Goal: Task Accomplishment & Management: Use online tool/utility

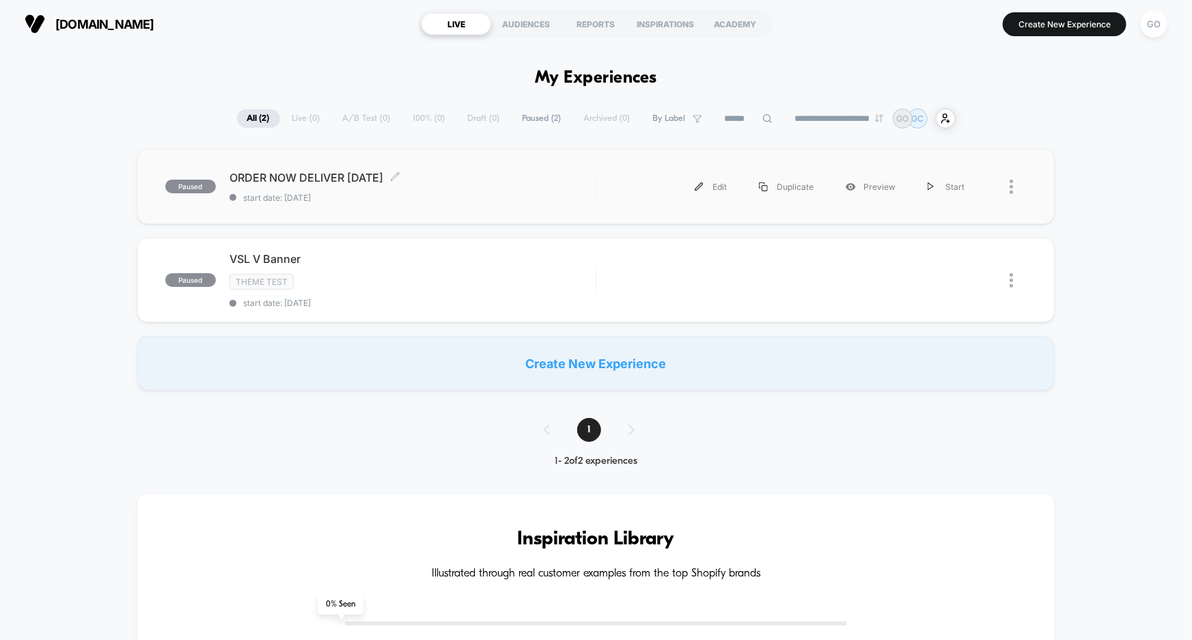
click at [202, 182] on span "paused" at bounding box center [190, 187] width 51 height 14
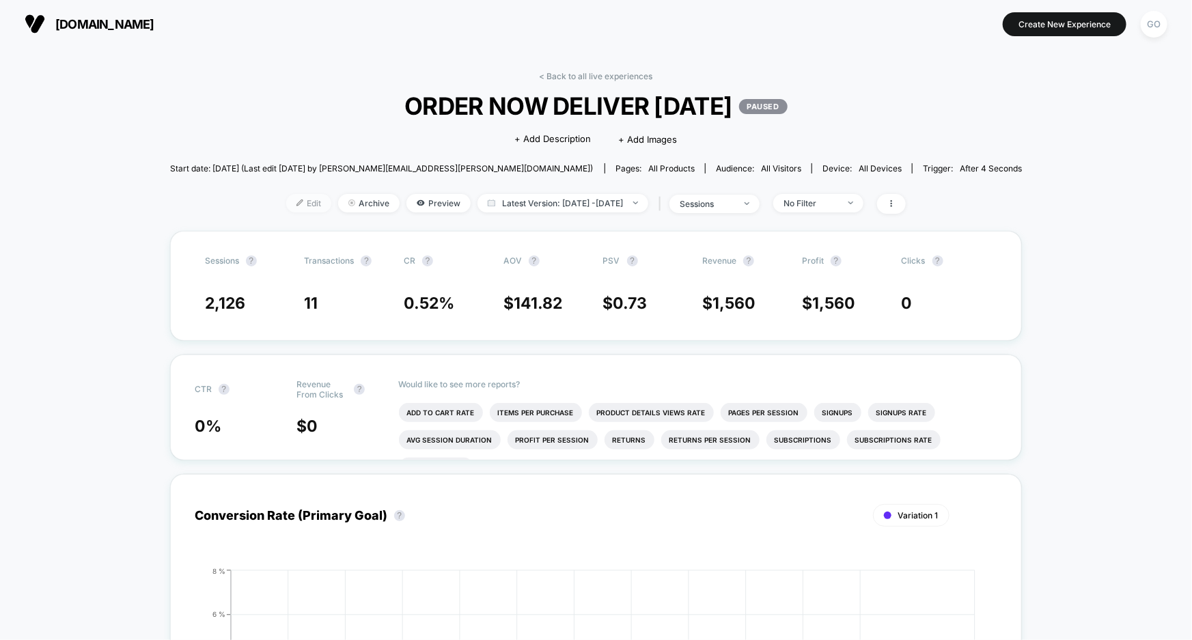
click at [297, 198] on span "Edit" at bounding box center [308, 203] width 45 height 18
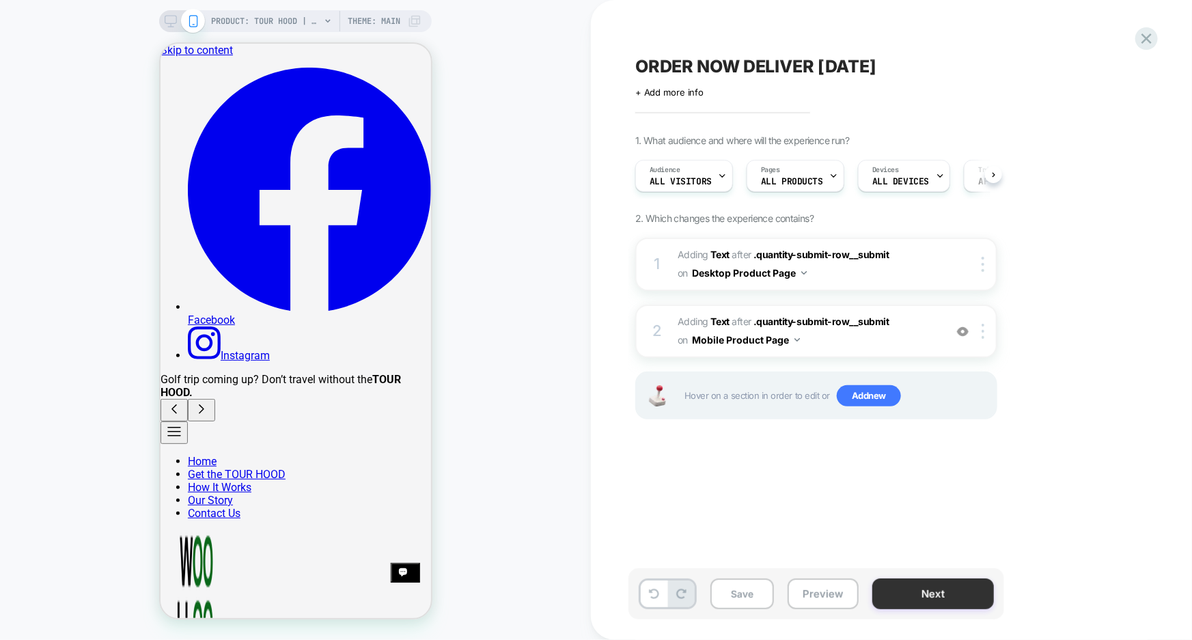
click at [946, 601] on button "Next" at bounding box center [933, 594] width 122 height 31
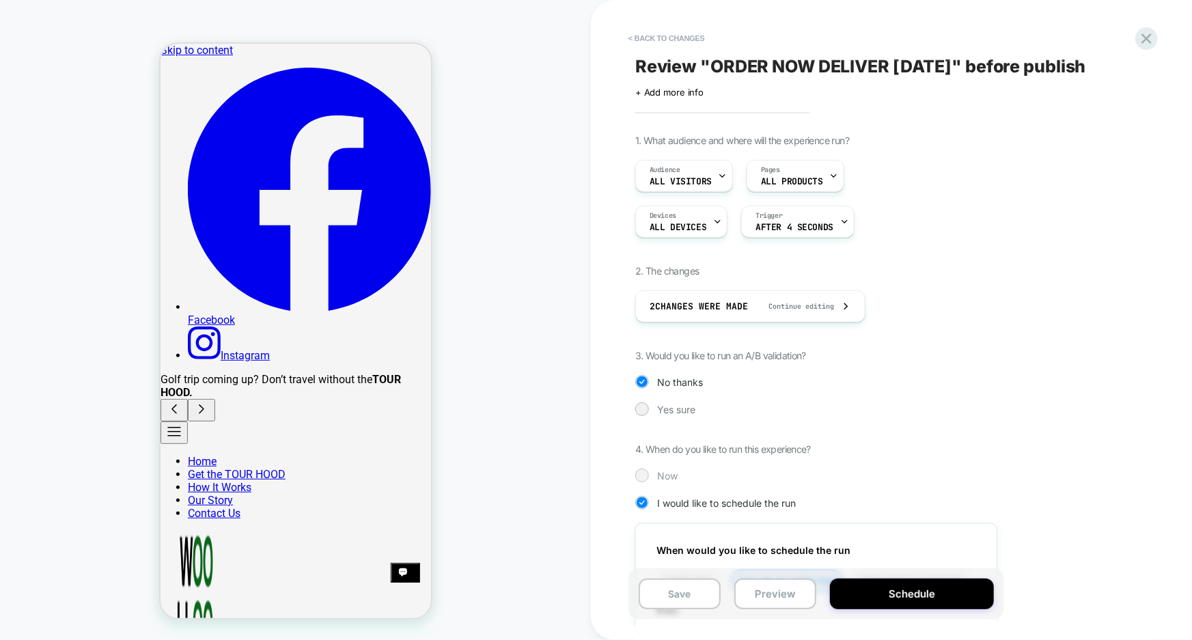
drag, startPoint x: 902, startPoint y: 594, endPoint x: 937, endPoint y: 482, distance: 117.3
click at [937, 482] on div "< Back to changes Review " ORDER NOW DELIVER [DATE] " before publish Click to e…" at bounding box center [891, 320] width 512 height 640
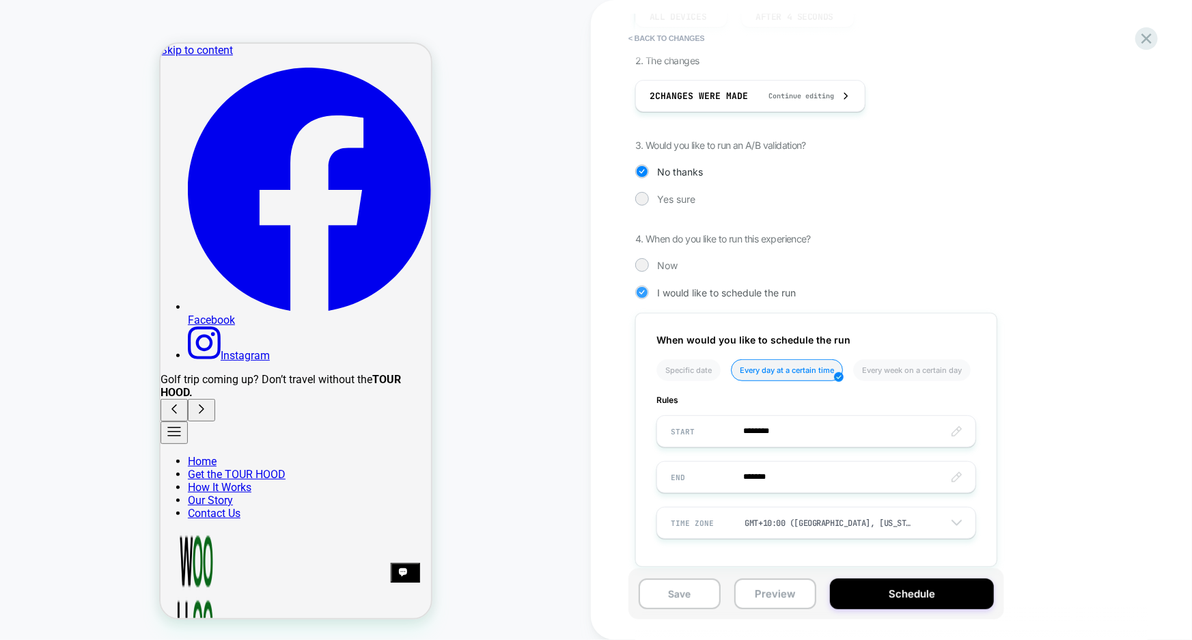
scroll to position [225, 0]
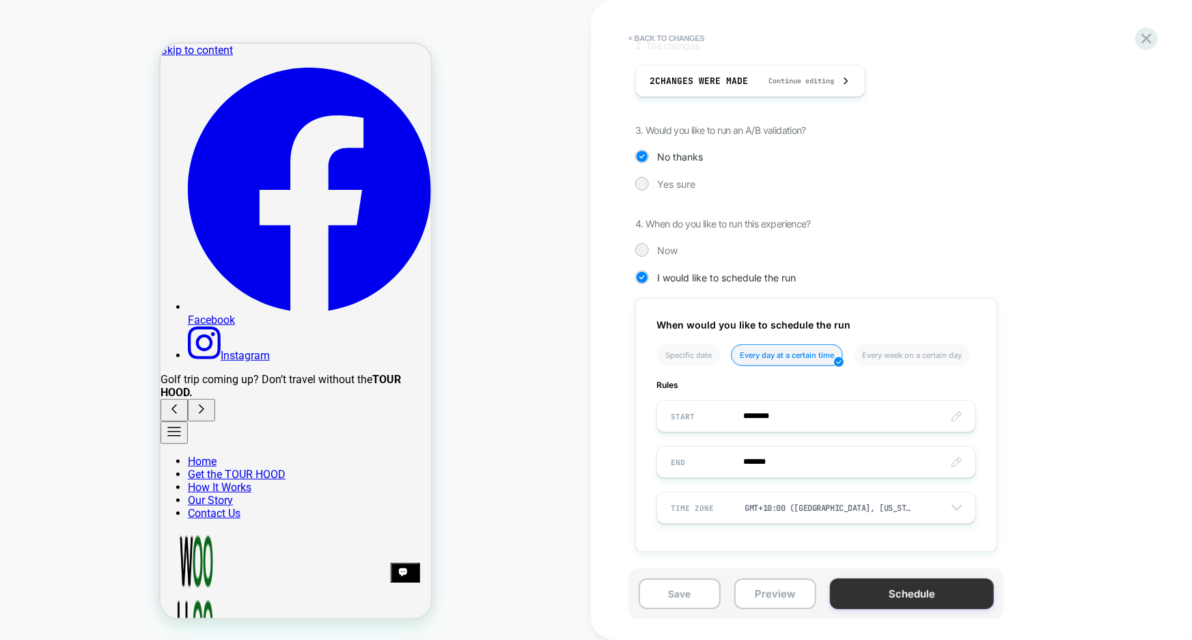
click at [908, 601] on button "Schedule" at bounding box center [912, 594] width 164 height 31
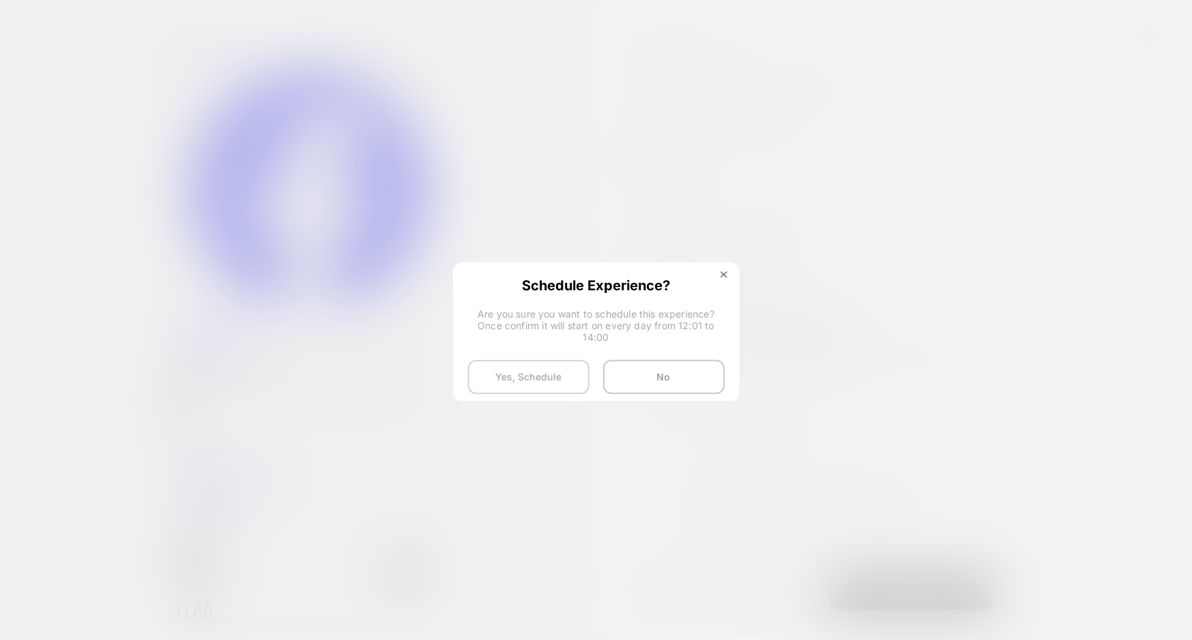
click at [535, 383] on button "Yes, Schedule" at bounding box center [529, 377] width 122 height 34
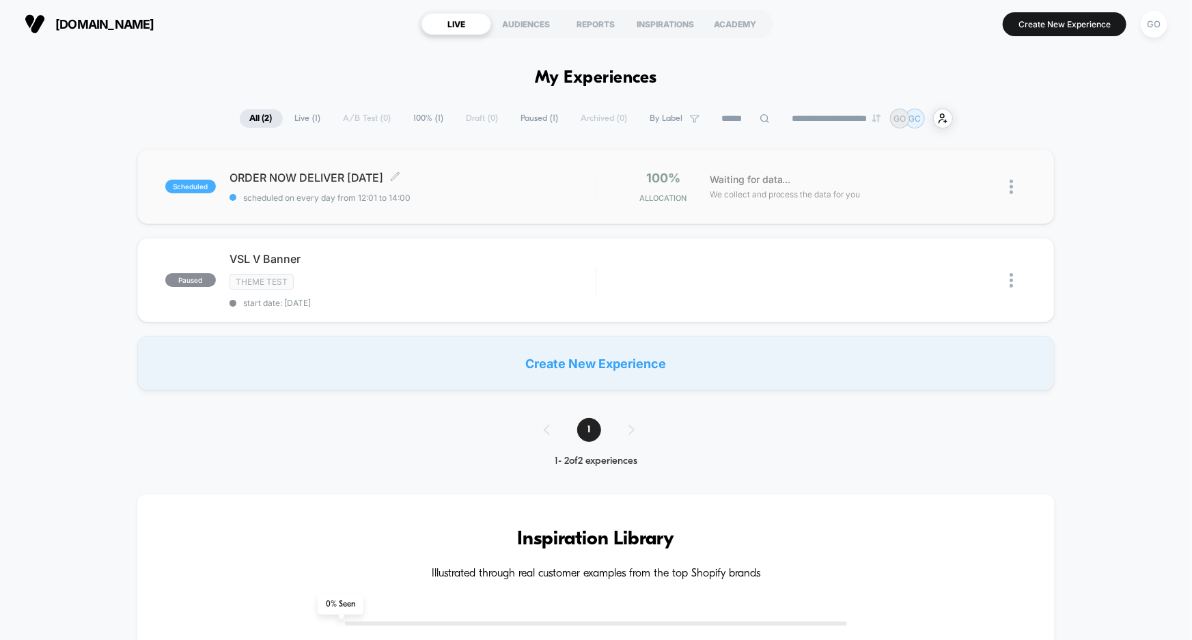
click at [204, 187] on span "scheduled" at bounding box center [190, 187] width 51 height 14
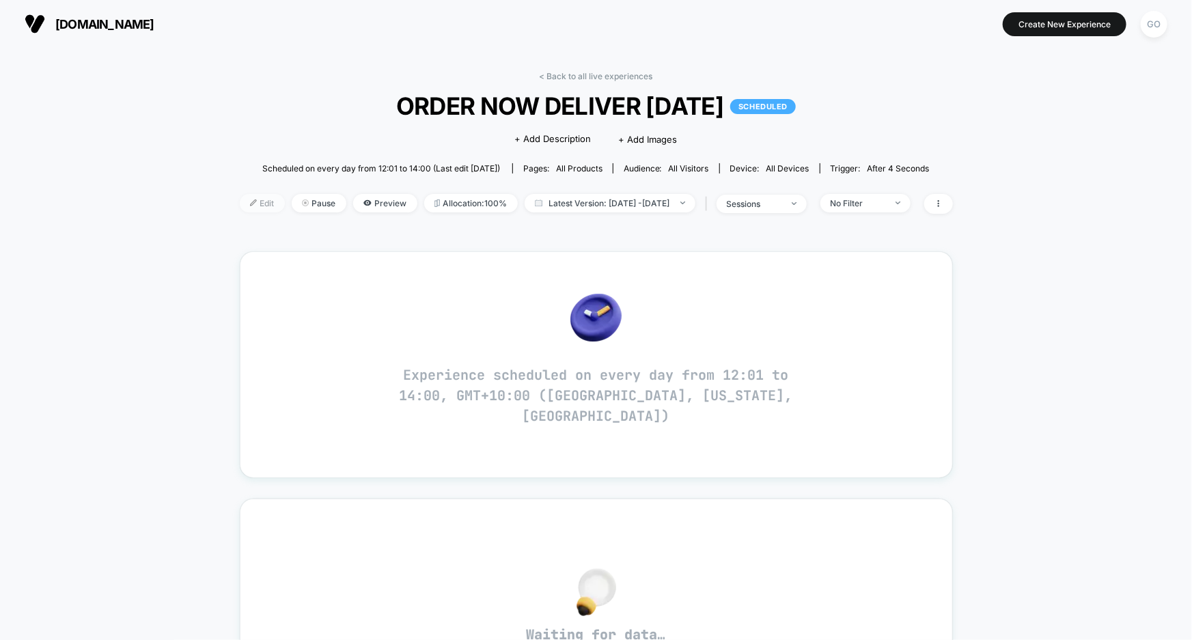
click at [240, 199] on span "Edit" at bounding box center [262, 203] width 45 height 18
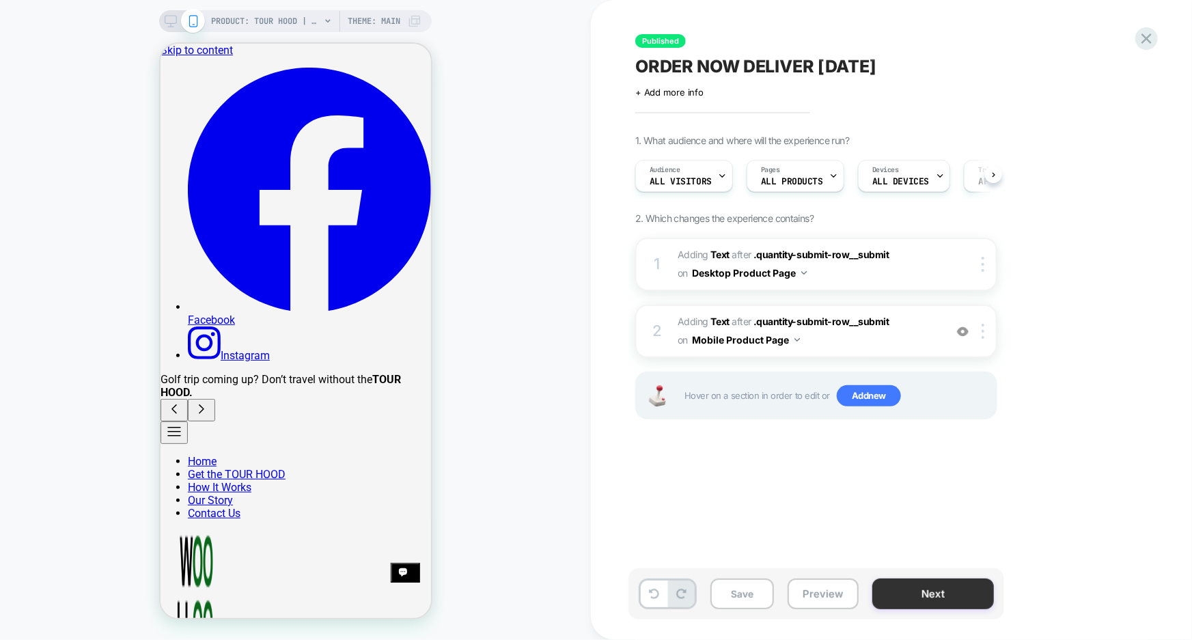
click at [932, 603] on button "Next" at bounding box center [933, 594] width 122 height 31
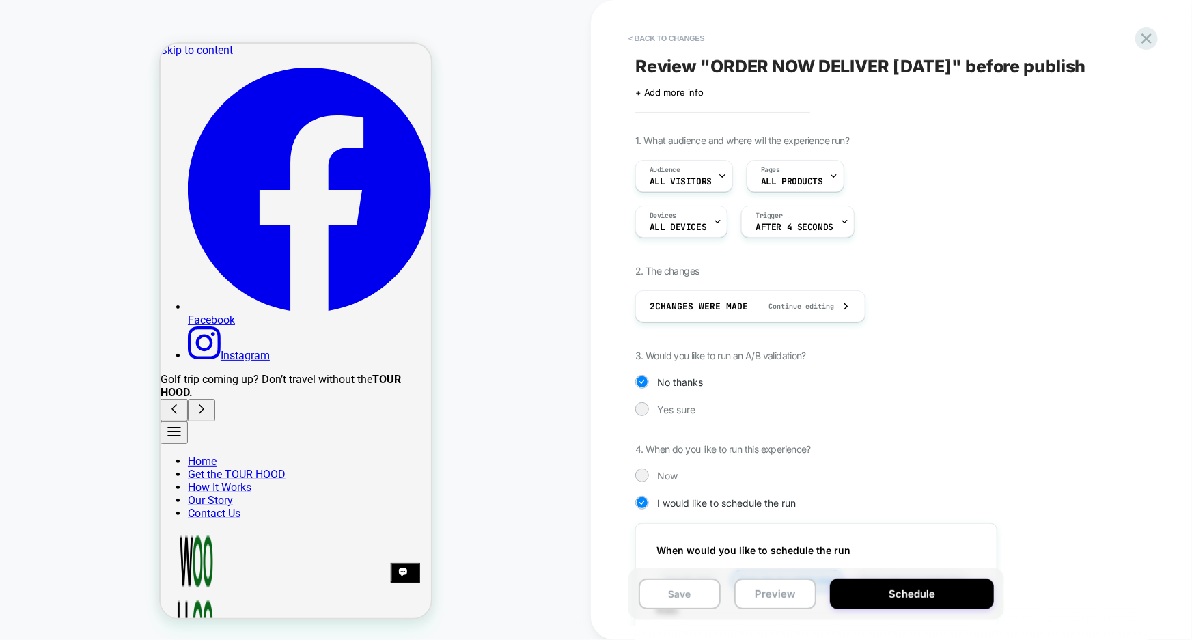
scroll to position [225, 0]
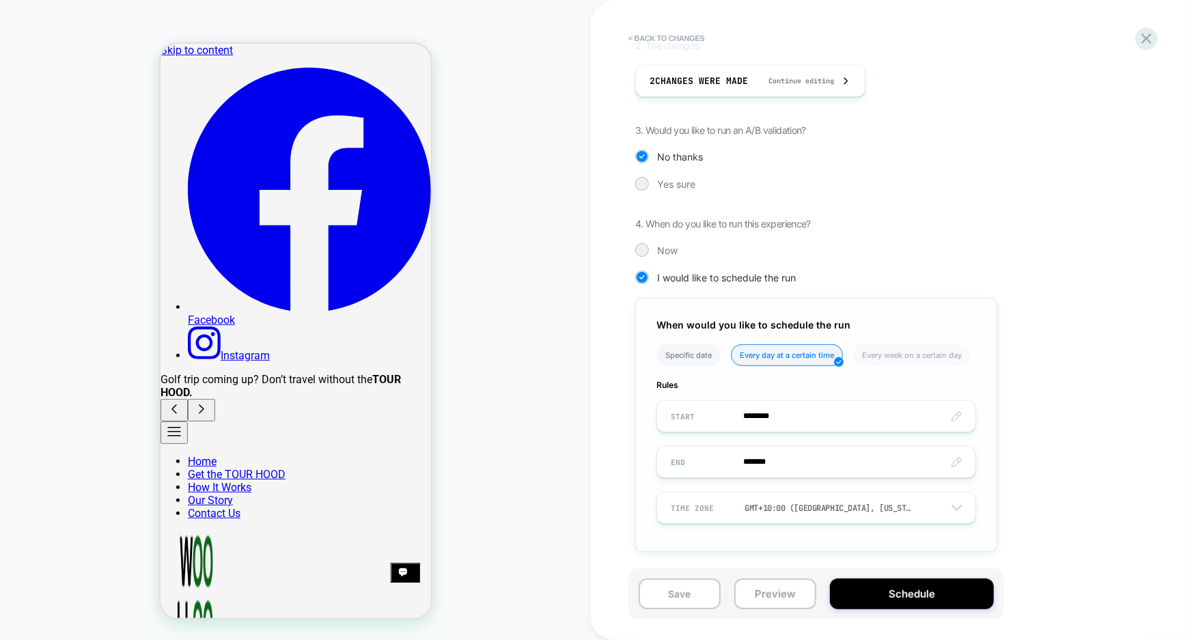
click at [700, 354] on li "Specific date" at bounding box center [689, 355] width 64 height 22
click at [754, 354] on li "Every day at a certain time" at bounding box center [787, 355] width 112 height 22
click at [958, 506] on img at bounding box center [957, 508] width 10 height 6
click at [746, 80] on span "2 Changes were made" at bounding box center [699, 81] width 98 height 12
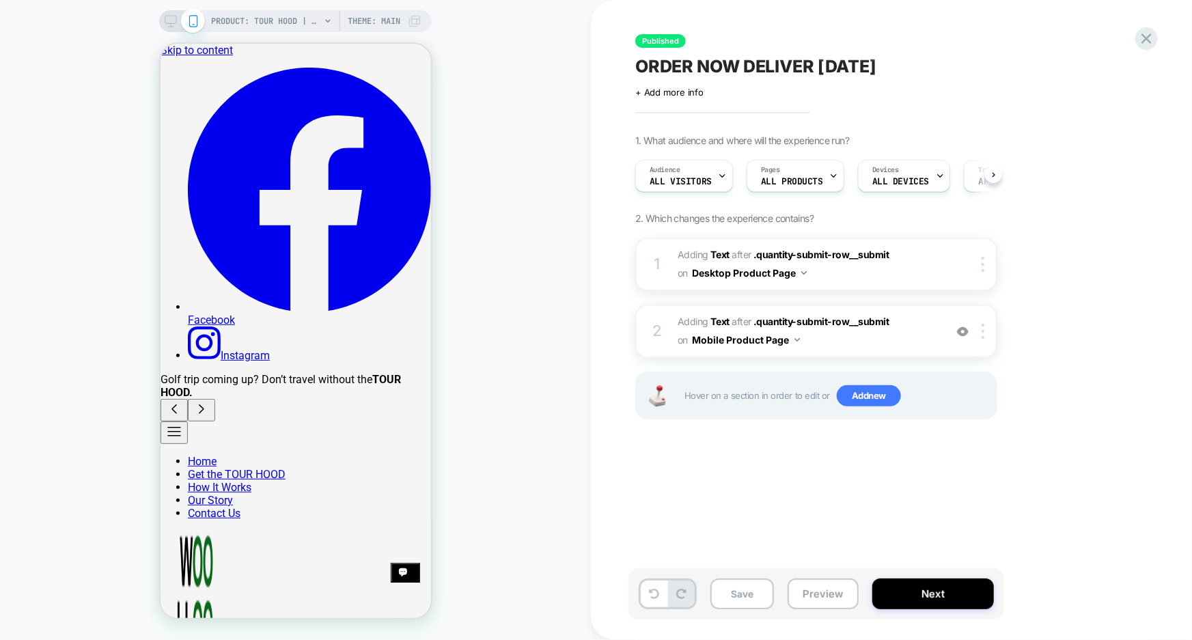
scroll to position [0, 0]
click at [921, 597] on button "Next" at bounding box center [933, 594] width 122 height 31
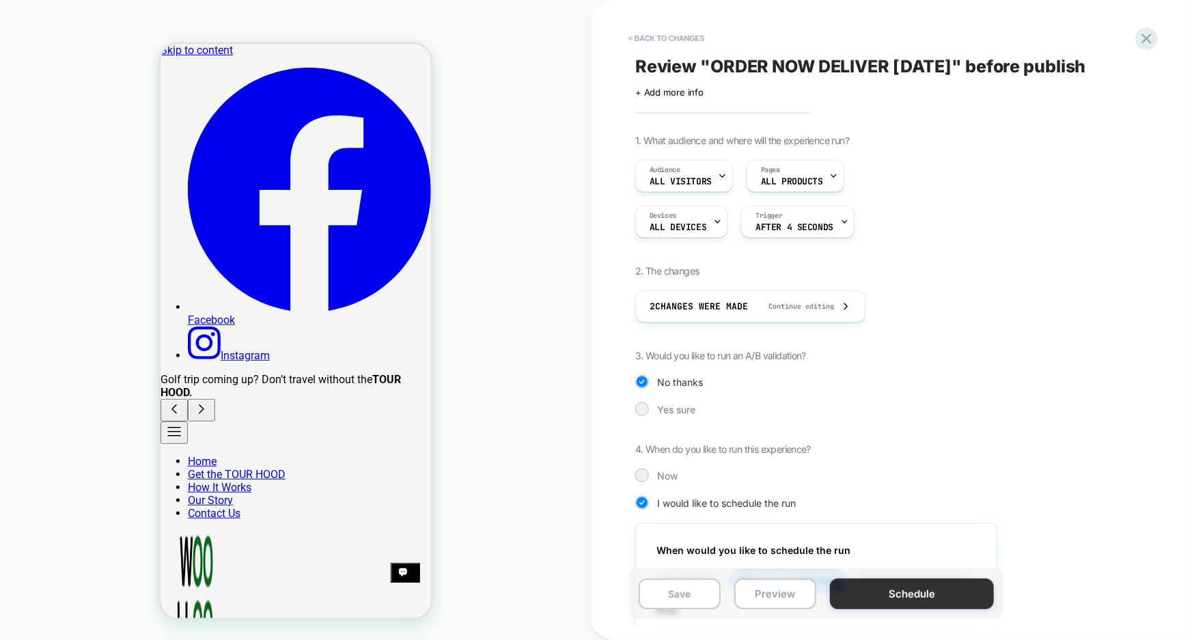
click at [922, 595] on button "Schedule" at bounding box center [912, 594] width 164 height 31
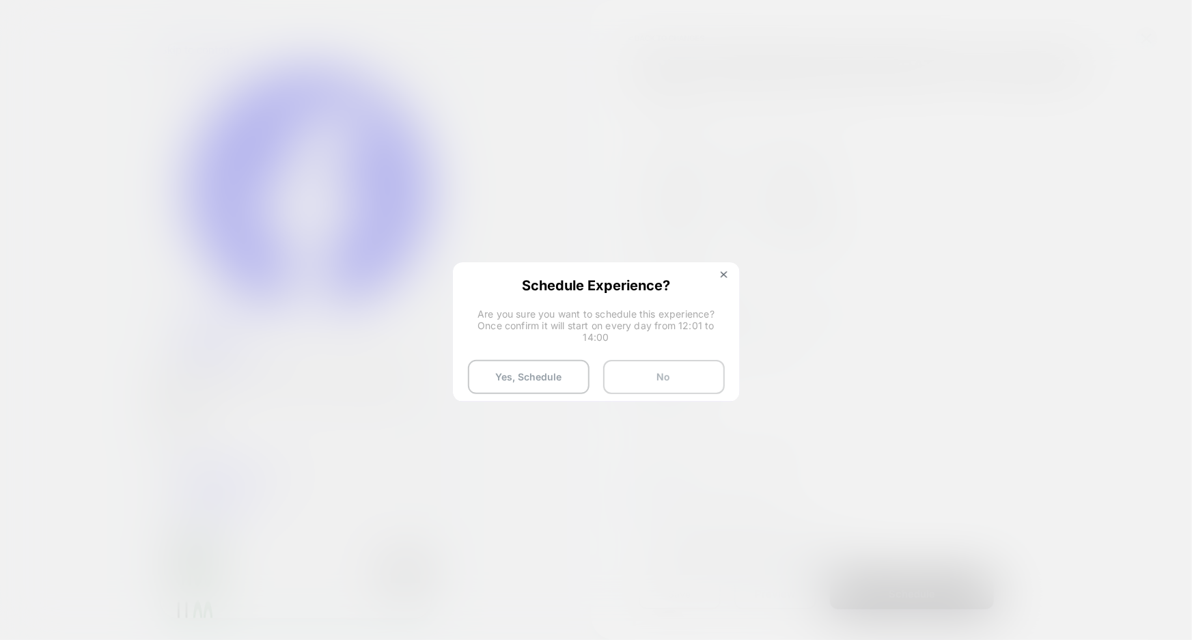
click at [662, 378] on button "No" at bounding box center [664, 377] width 122 height 34
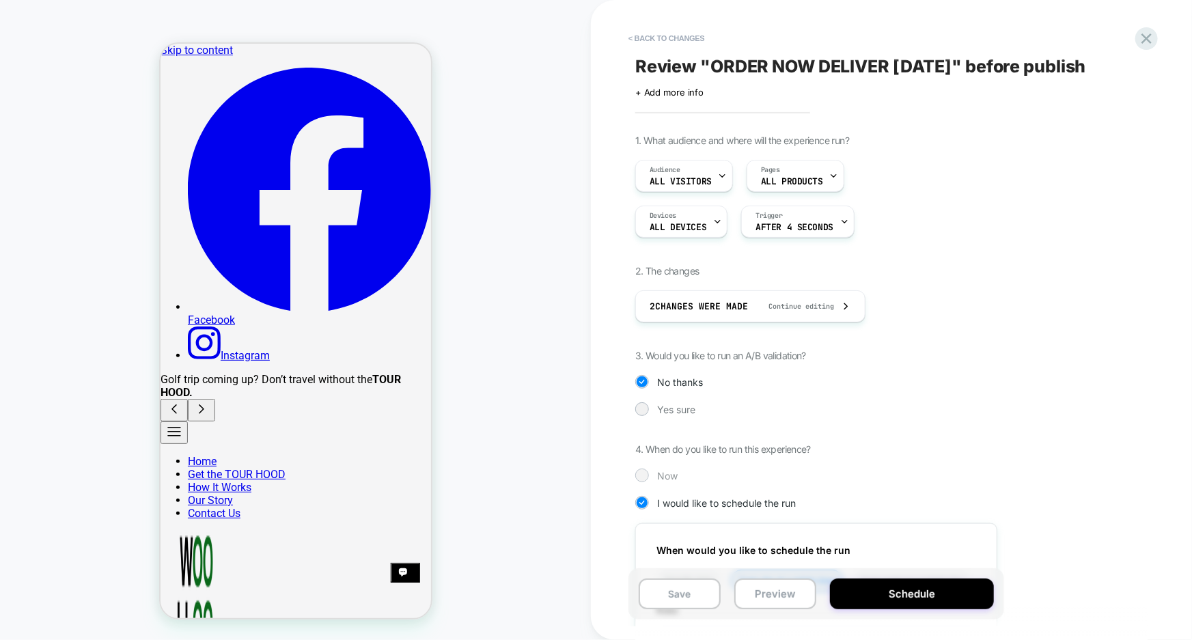
click at [670, 474] on span "Now" at bounding box center [667, 476] width 20 height 12
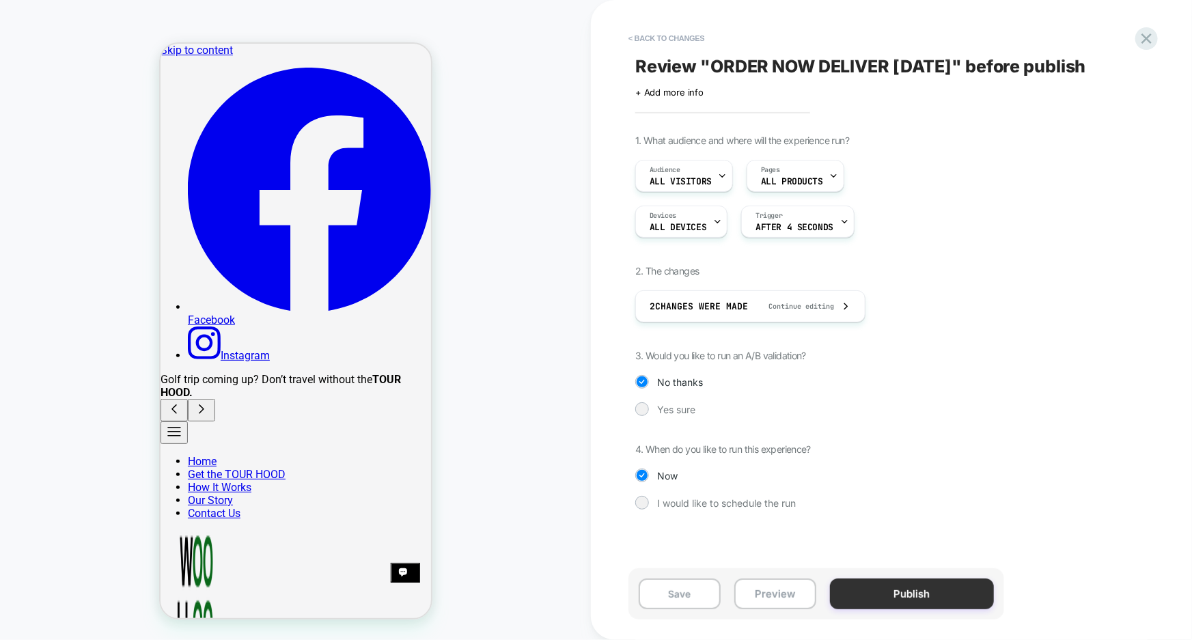
click at [916, 594] on button "Publish" at bounding box center [912, 594] width 164 height 31
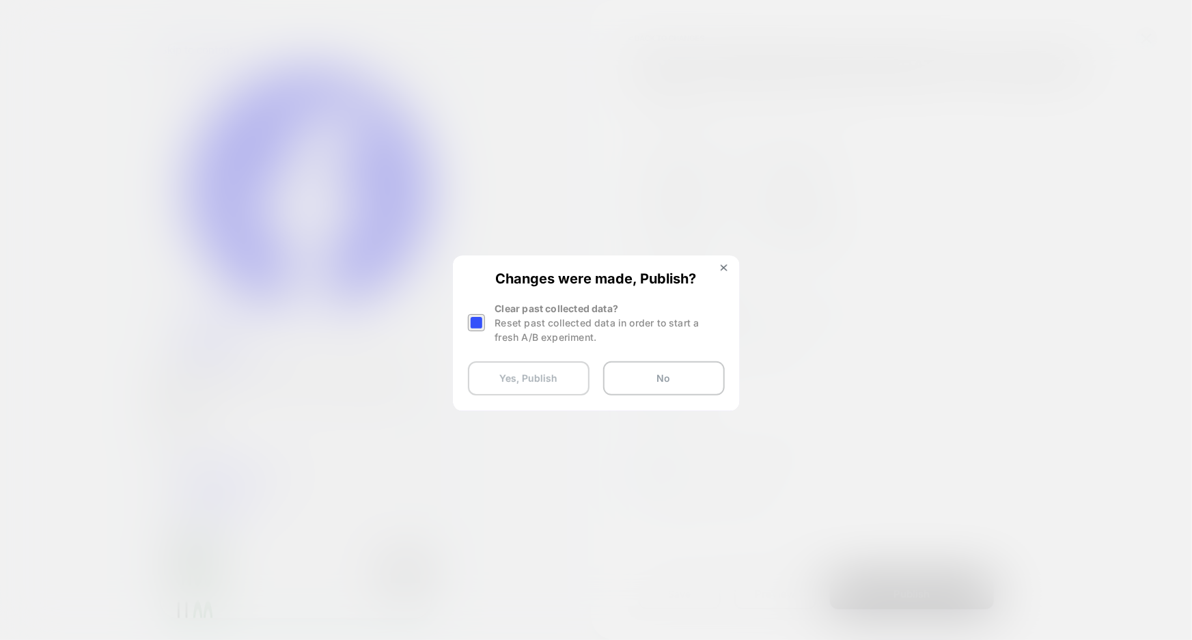
click at [564, 378] on button "Yes, Publish" at bounding box center [529, 378] width 122 height 34
